Goal: Find specific page/section: Find specific page/section

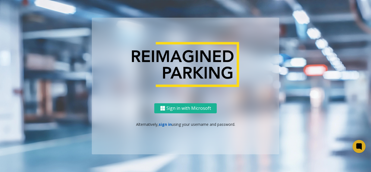
click at [161, 124] on link "sign in" at bounding box center [164, 124] width 13 height 5
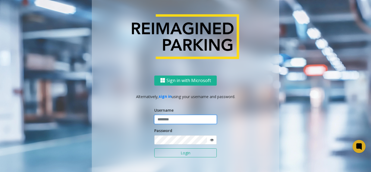
click at [169, 121] on input "text" at bounding box center [185, 119] width 62 height 9
type input "*******"
click at [188, 149] on button "Login" at bounding box center [185, 152] width 62 height 9
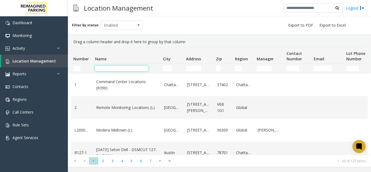
click at [121, 68] on input "Name Filter" at bounding box center [121, 68] width 53 height 5
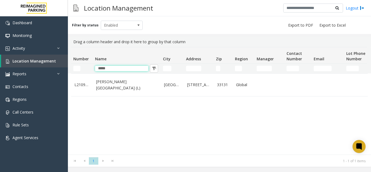
type input "*****"
click at [120, 91] on td "Wells Fargo Center (L)" at bounding box center [127, 85] width 68 height 23
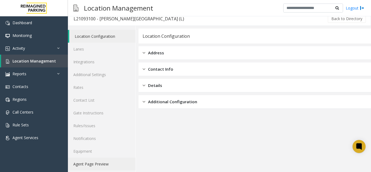
scroll to position [7, 0]
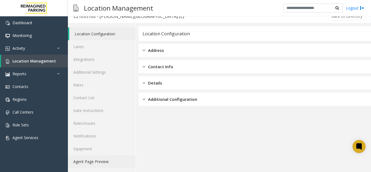
click at [96, 167] on link "Agent Page Preview" at bounding box center [102, 161] width 68 height 13
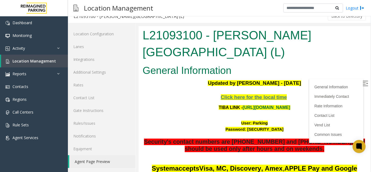
click at [250, 105] on link "https://wellsfargoctr-web.sp.tibaparking.net/" at bounding box center [266, 107] width 47 height 5
copy font "Parking"
drag, startPoint x: 249, startPoint y: 108, endPoint x: 262, endPoint y: 107, distance: 13.0
click at [262, 120] on font "User: Parking" at bounding box center [254, 122] width 27 height 5
copy font "P@rking@21093100"
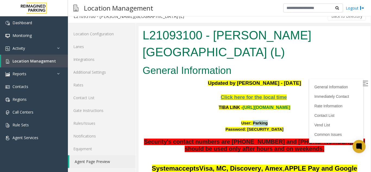
drag, startPoint x: 241, startPoint y: 113, endPoint x: 279, endPoint y: 115, distance: 38.6
click at [279, 127] on font "Password: P@rking@21093100" at bounding box center [254, 129] width 58 height 5
click at [38, 60] on span "Location Management" at bounding box center [33, 60] width 43 height 5
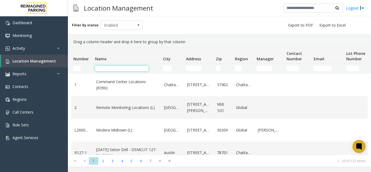
click at [135, 69] on input "Name Filter" at bounding box center [121, 68] width 53 height 5
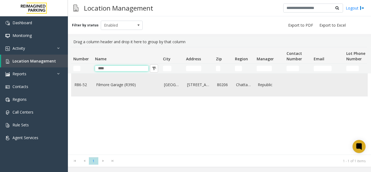
type input "****"
click at [129, 82] on link "Filmore Garage (R390)" at bounding box center [126, 85] width 61 height 6
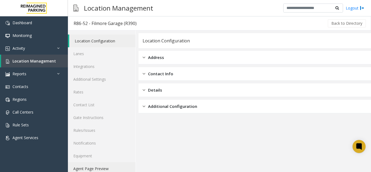
click at [98, 167] on link "Agent Page Preview" at bounding box center [102, 168] width 68 height 13
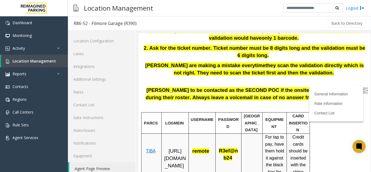
scroll to position [136, 0]
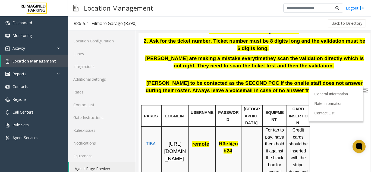
click at [171, 157] on span "https://fillmore-web.sp.tibaparking.net/" at bounding box center [175, 151] width 22 height 20
copy span "remote"
drag, startPoint x: 193, startPoint y: 139, endPoint x: 291, endPoint y: 36, distance: 142.0
click at [208, 141] on span "remote" at bounding box center [200, 144] width 17 height 6
drag, startPoint x: 220, startPoint y: 138, endPoint x: 230, endPoint y: 145, distance: 12.6
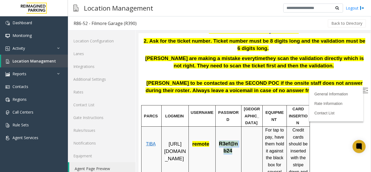
click at [230, 145] on span "R3ef@nb24" at bounding box center [228, 147] width 19 height 12
copy span "R3ef@nb24"
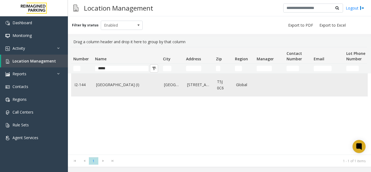
type input "*****"
click at [125, 85] on link "[GEOGRAPHIC_DATA] (I)" at bounding box center [126, 85] width 61 height 6
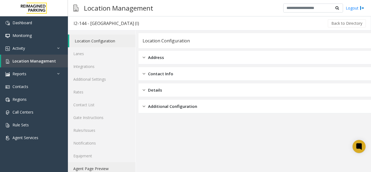
click at [94, 168] on link "Agent Page Preview" at bounding box center [102, 168] width 68 height 13
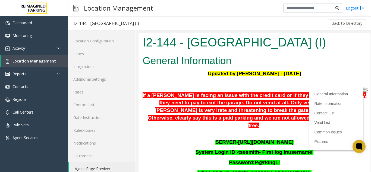
click at [255, 139] on span "[URL][DOMAIN_NAME]" at bounding box center [265, 142] width 55 height 6
click at [48, 62] on span "Location Management" at bounding box center [33, 60] width 43 height 5
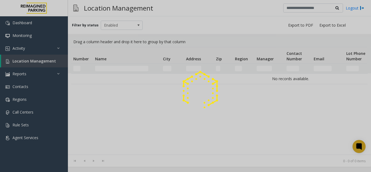
click at [130, 67] on div at bounding box center [185, 86] width 371 height 172
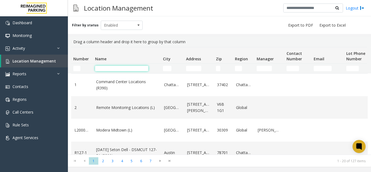
click at [130, 69] on input "Name Filter" at bounding box center [121, 68] width 53 height 5
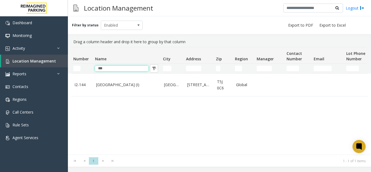
type input "***"
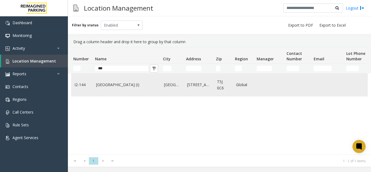
click at [112, 90] on td "[GEOGRAPHIC_DATA] (I)" at bounding box center [127, 85] width 68 height 23
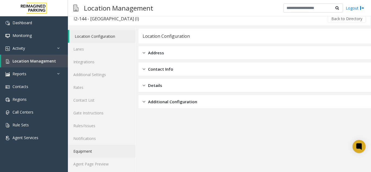
scroll to position [7, 0]
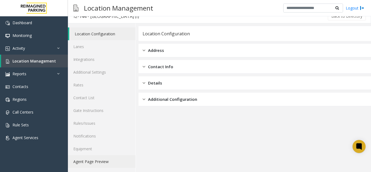
click at [99, 161] on link "Agent Page Preview" at bounding box center [102, 161] width 68 height 13
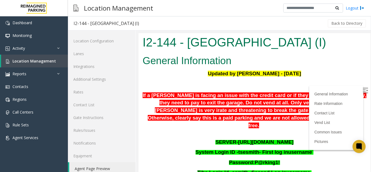
click at [361, 90] on label at bounding box center [365, 91] width 8 height 8
click at [218, 55] on h2 "General Information" at bounding box center [254, 61] width 224 height 14
click at [55, 60] on link "Location Management" at bounding box center [34, 61] width 67 height 13
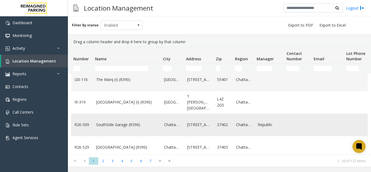
scroll to position [244, 0]
